Goal: Information Seeking & Learning: Learn about a topic

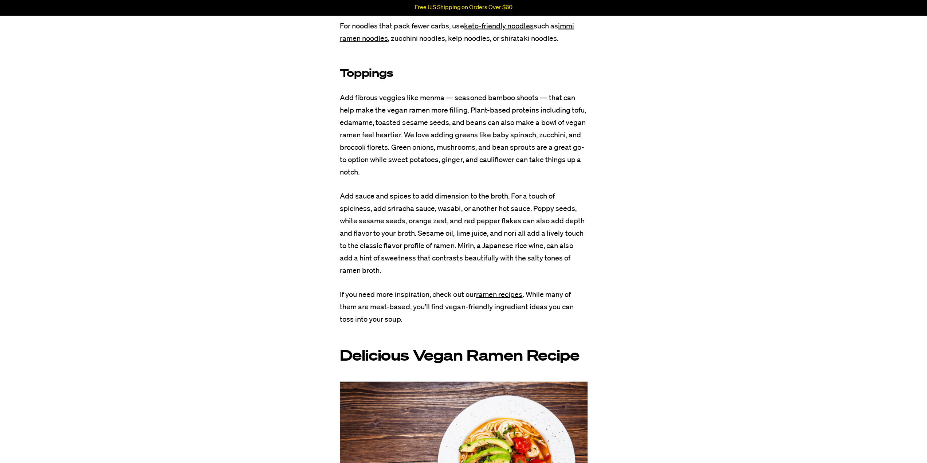
scroll to position [1592, 0]
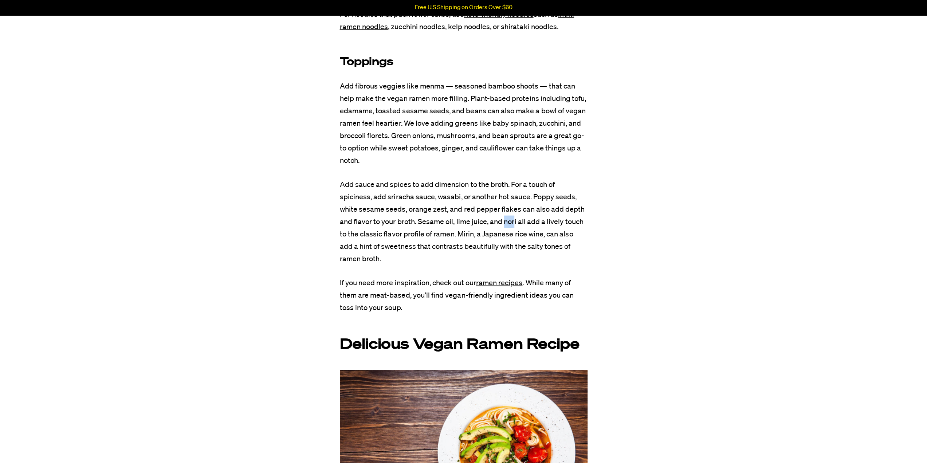
drag, startPoint x: 516, startPoint y: 234, endPoint x: 507, endPoint y: 233, distance: 9.9
click at [507, 233] on span "Add sauce and spices to add dimension to the broth. For a touch of spiciness, a…" at bounding box center [462, 222] width 245 height 82
click at [513, 232] on span "Add sauce and spices to add dimension to the broth. For a touch of spiciness, a…" at bounding box center [462, 222] width 245 height 82
drag, startPoint x: 517, startPoint y: 232, endPoint x: 507, endPoint y: 234, distance: 11.2
click at [507, 234] on span "Add sauce and spices to add dimension to the broth. For a touch of spiciness, a…" at bounding box center [462, 222] width 245 height 82
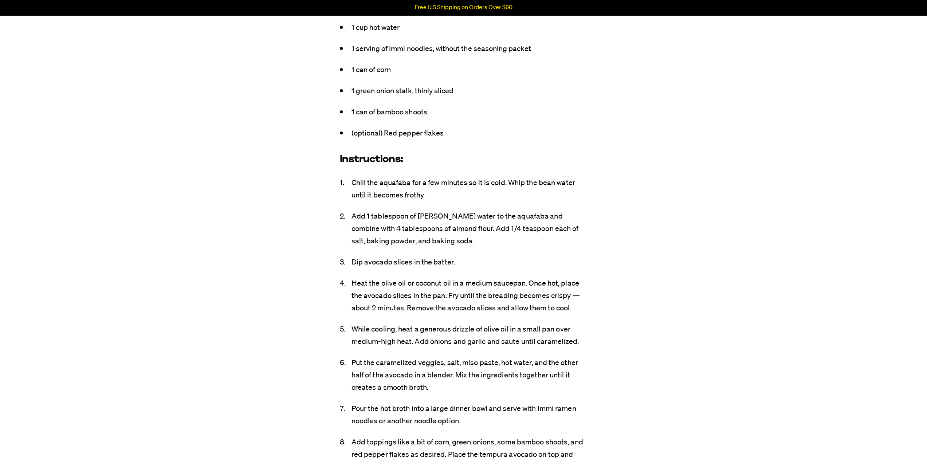
scroll to position [2685, 0]
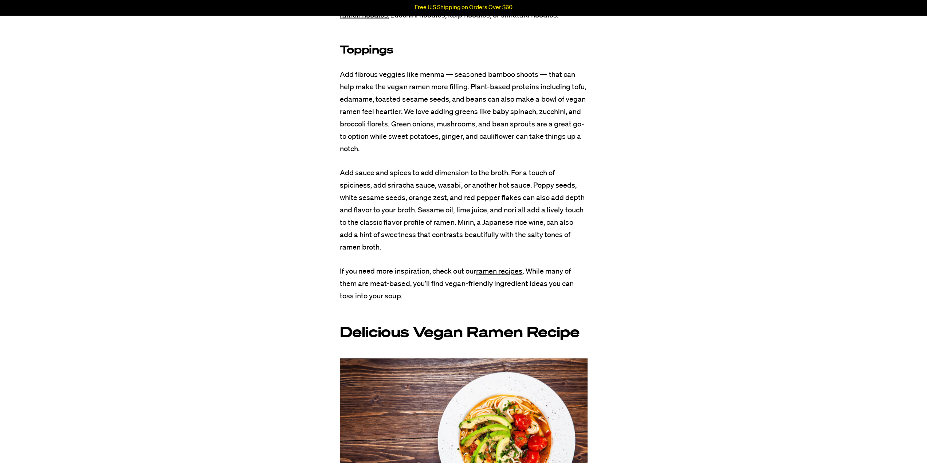
scroll to position [1640, 0]
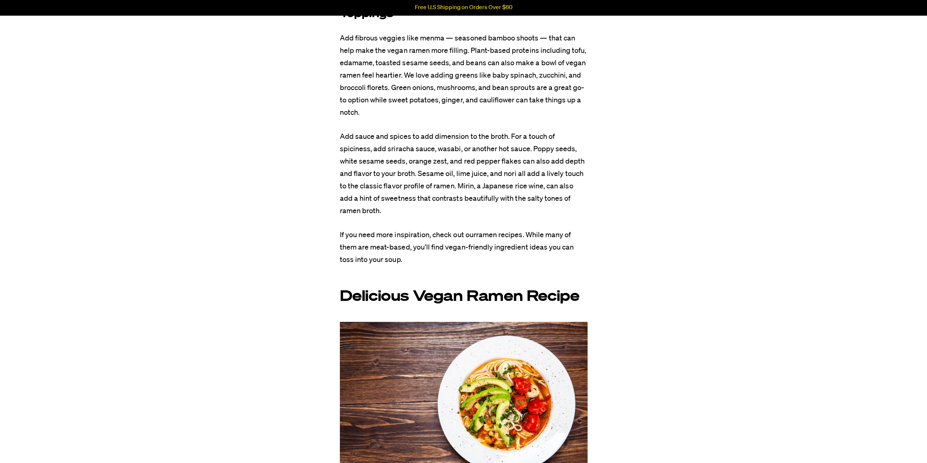
click at [501, 239] on link "ramen recipes" at bounding box center [499, 234] width 47 height 7
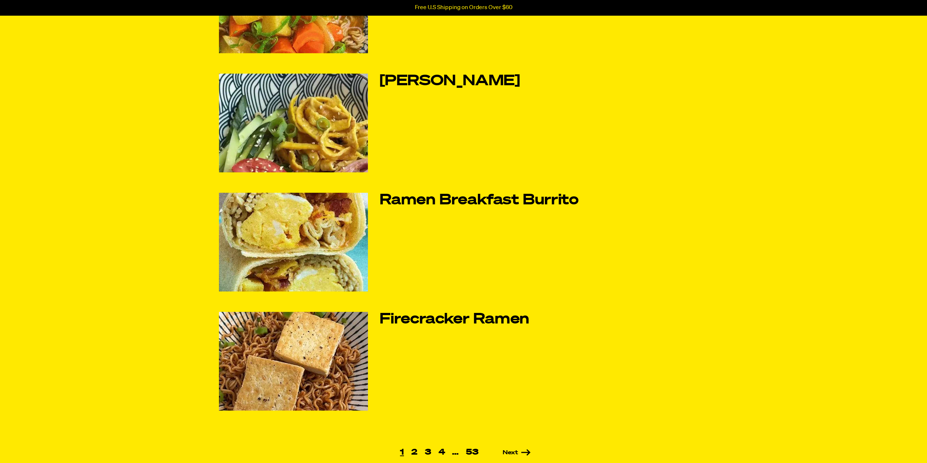
scroll to position [255, 0]
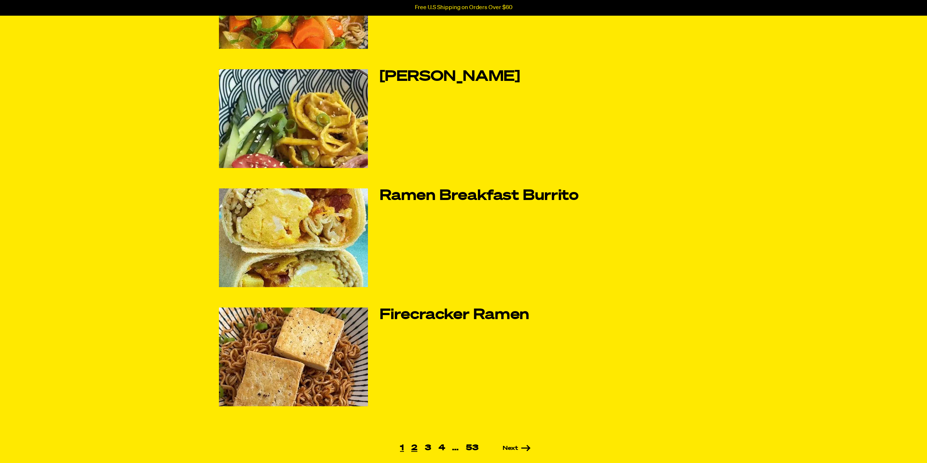
click at [418, 446] on link "2" at bounding box center [414, 448] width 13 height 8
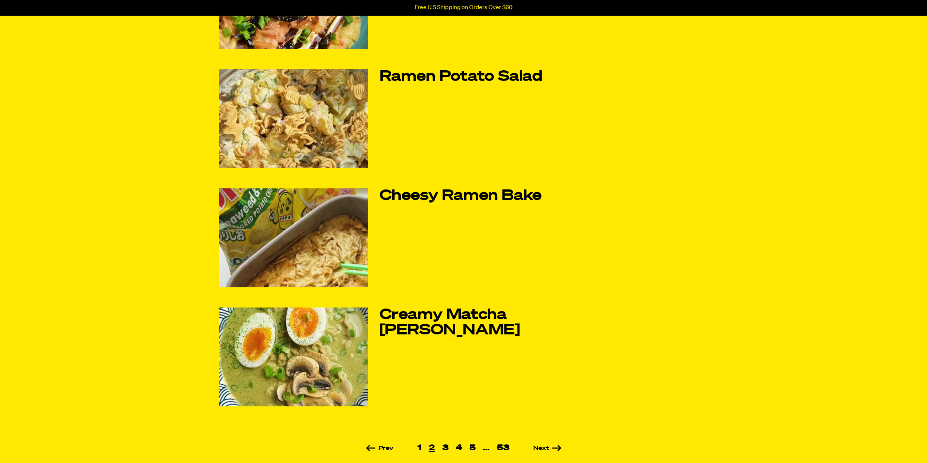
scroll to position [364, 0]
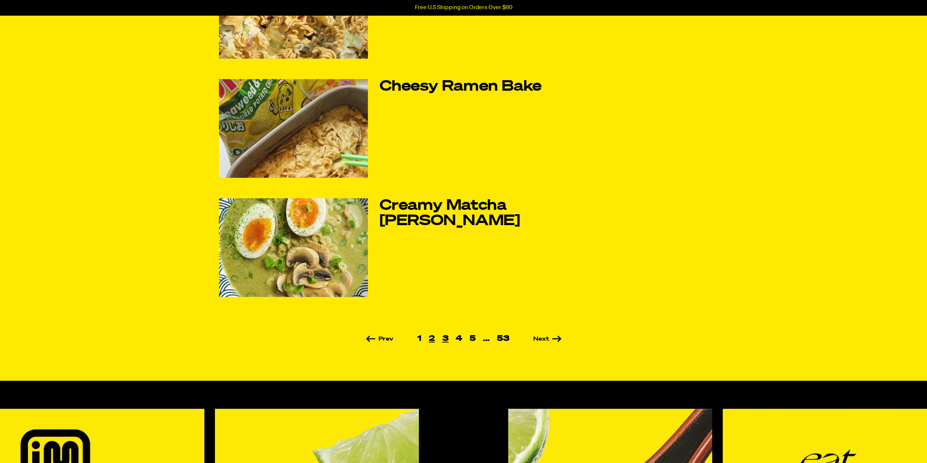
click at [444, 337] on link "3" at bounding box center [445, 339] width 14 height 8
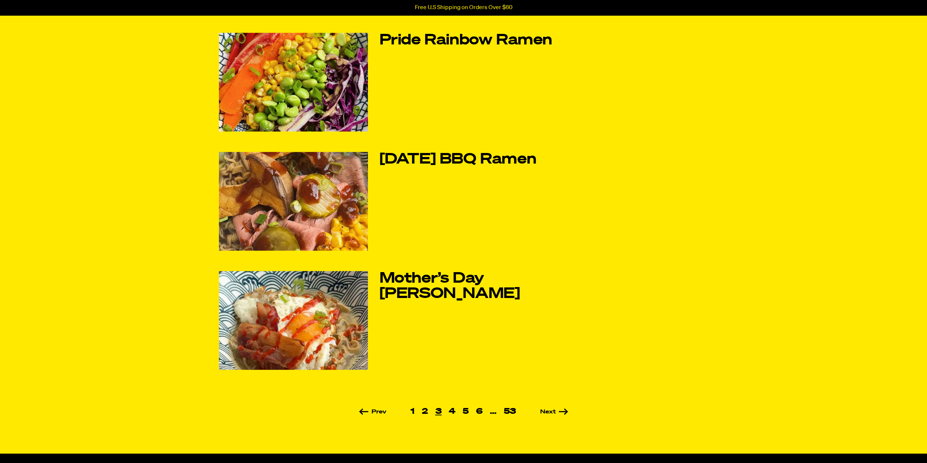
scroll to position [328, 0]
